Goal: Information Seeking & Learning: Learn about a topic

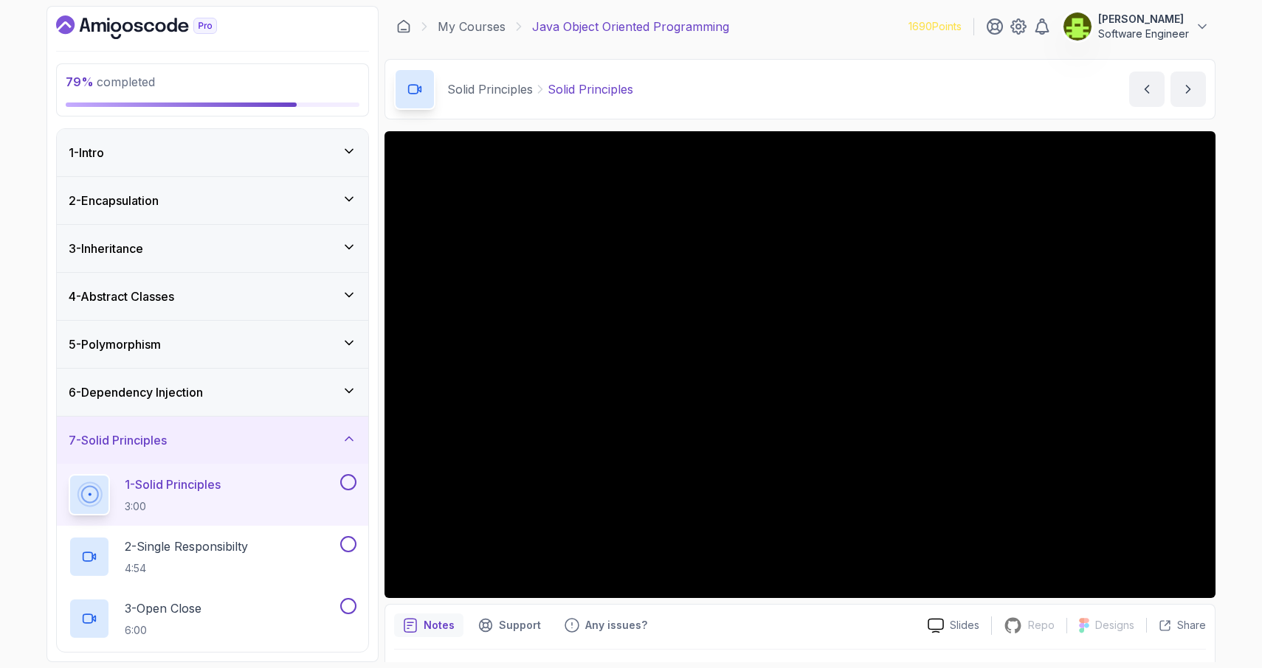
scroll to position [262, 0]
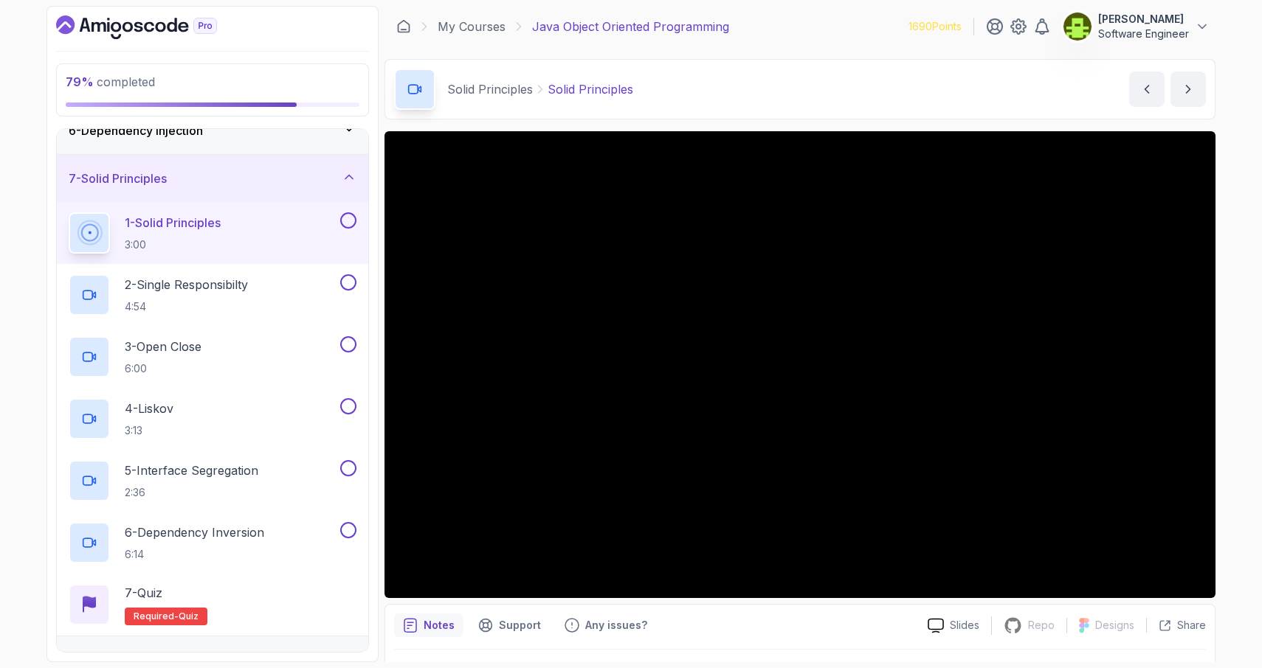
click at [196, 235] on h2 "1 - Solid Principles 3:00" at bounding box center [173, 233] width 96 height 38
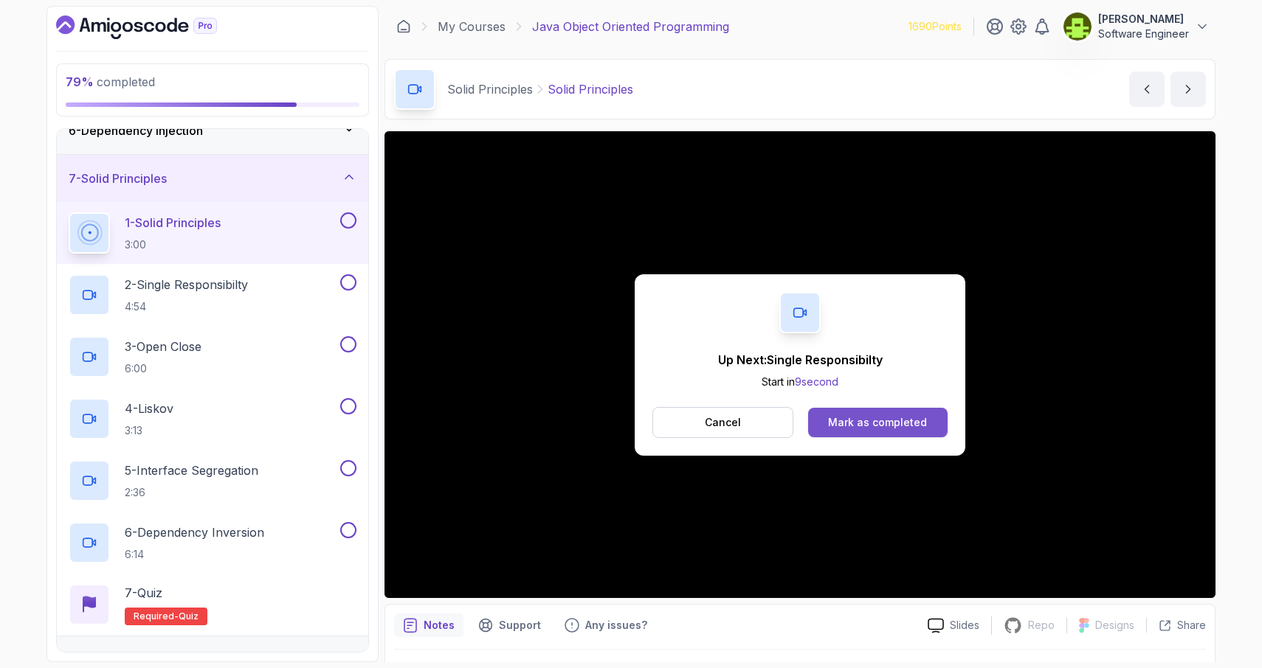
click at [916, 432] on button "Mark as completed" at bounding box center [877, 423] width 139 height 30
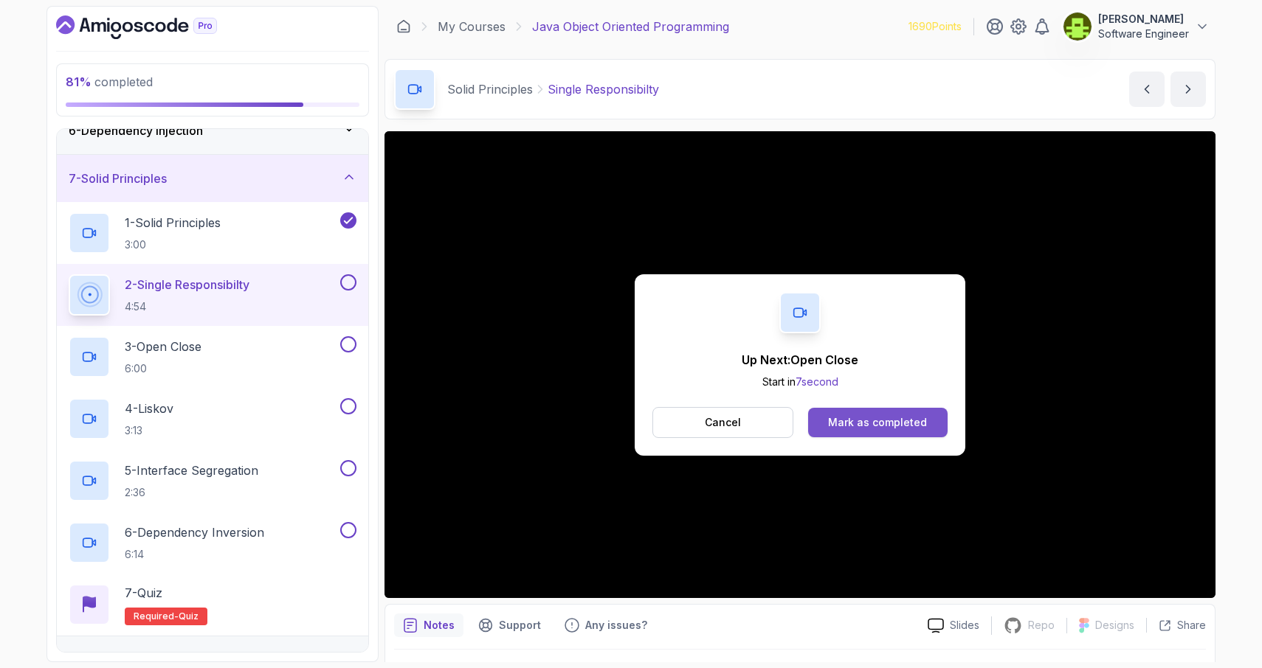
click at [897, 423] on div "Mark as completed" at bounding box center [877, 422] width 99 height 15
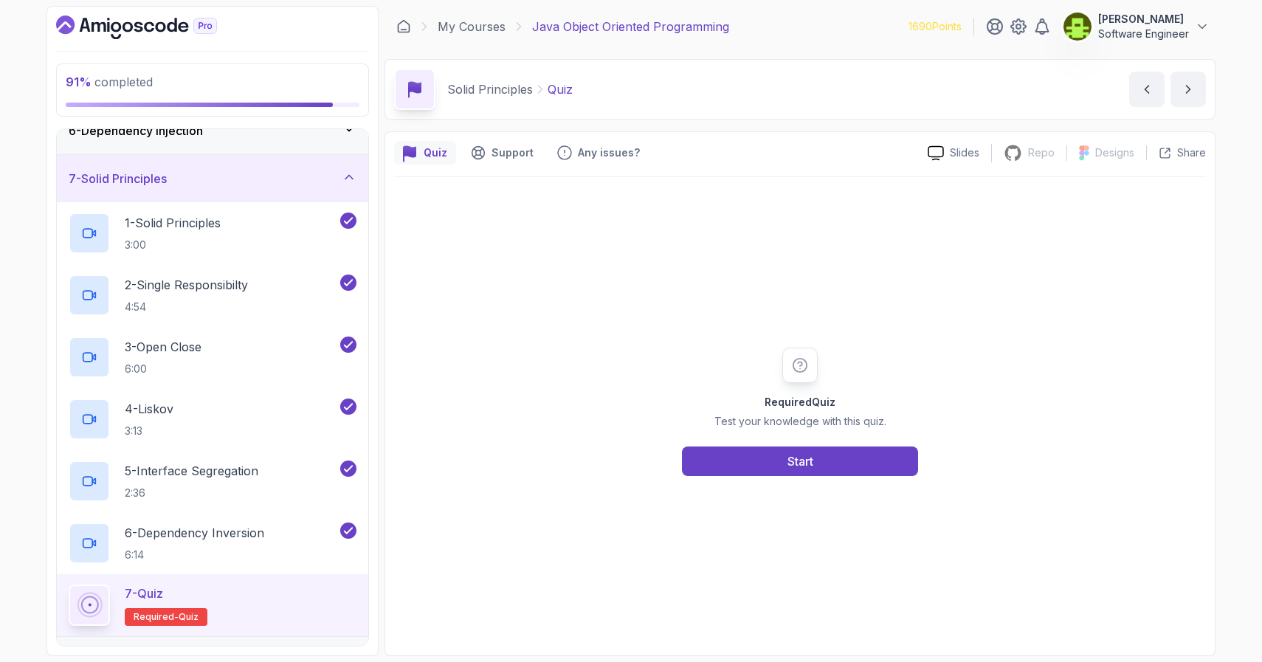
scroll to position [262, 0]
